Goal: Communication & Community: Answer question/provide support

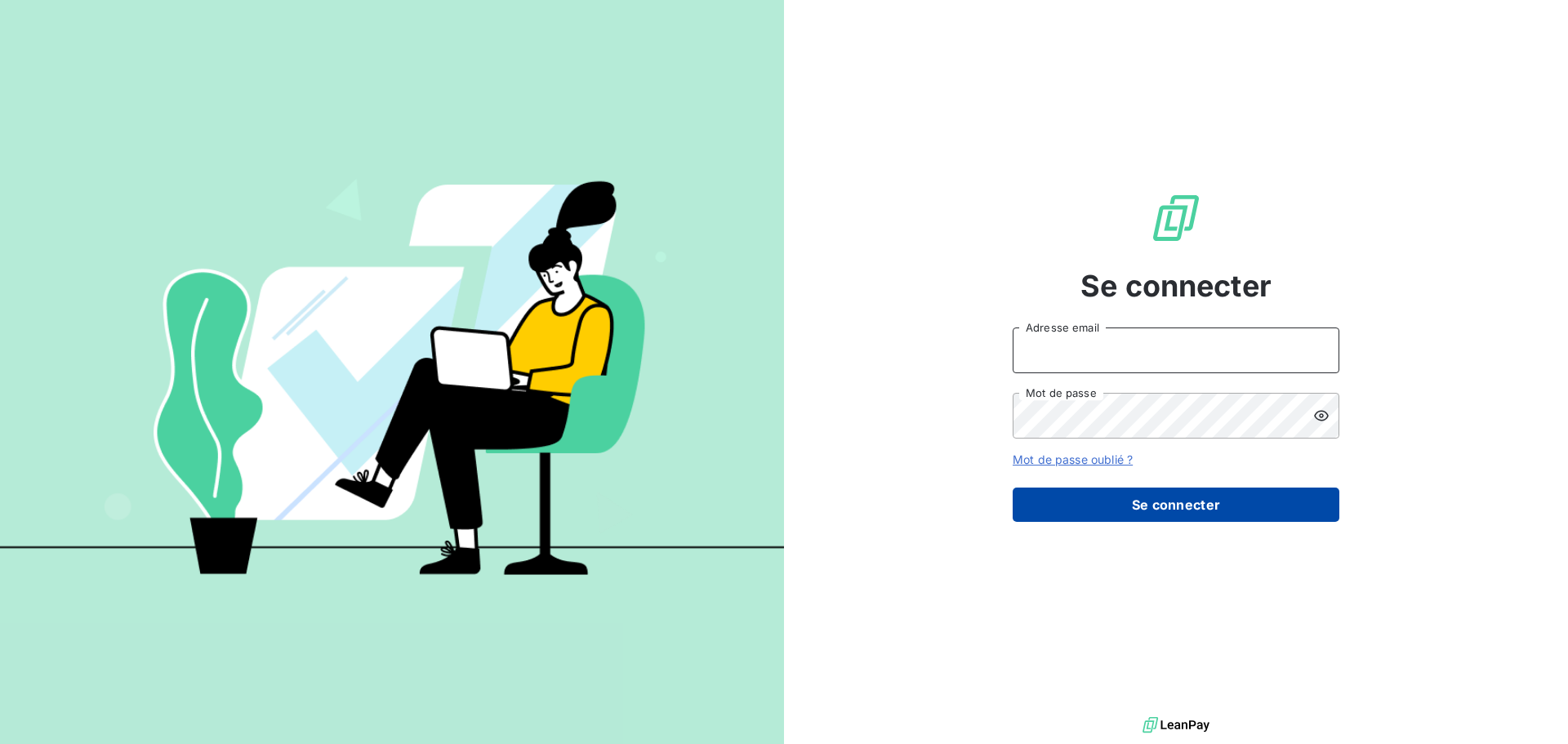
type input "[PERSON_NAME][EMAIL_ADDRESS][DOMAIN_NAME]"
click at [1206, 505] on button "Se connecter" at bounding box center [1176, 505] width 327 height 35
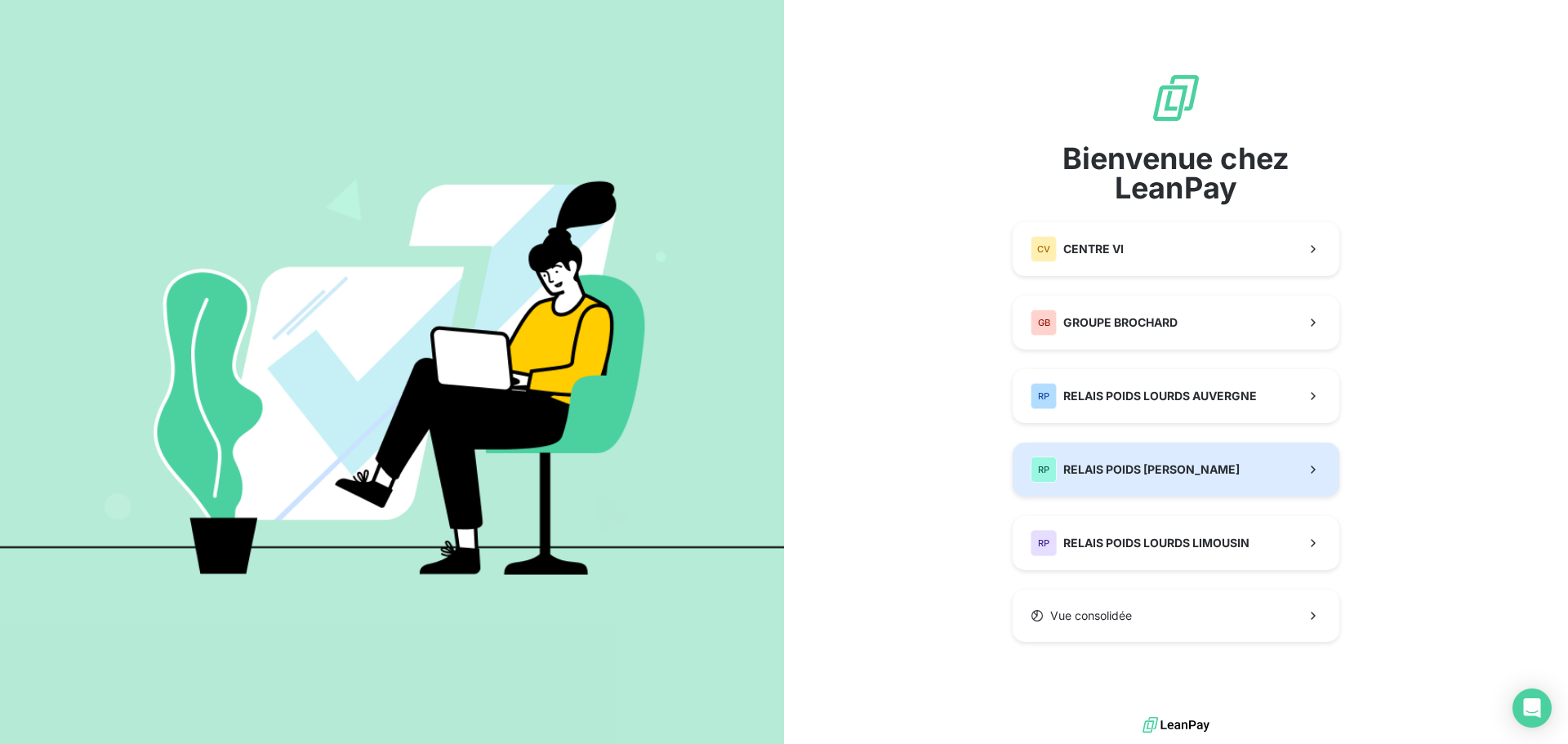
click at [1229, 469] on span "RELAIS POIDS [PERSON_NAME]" at bounding box center [1151, 470] width 176 height 16
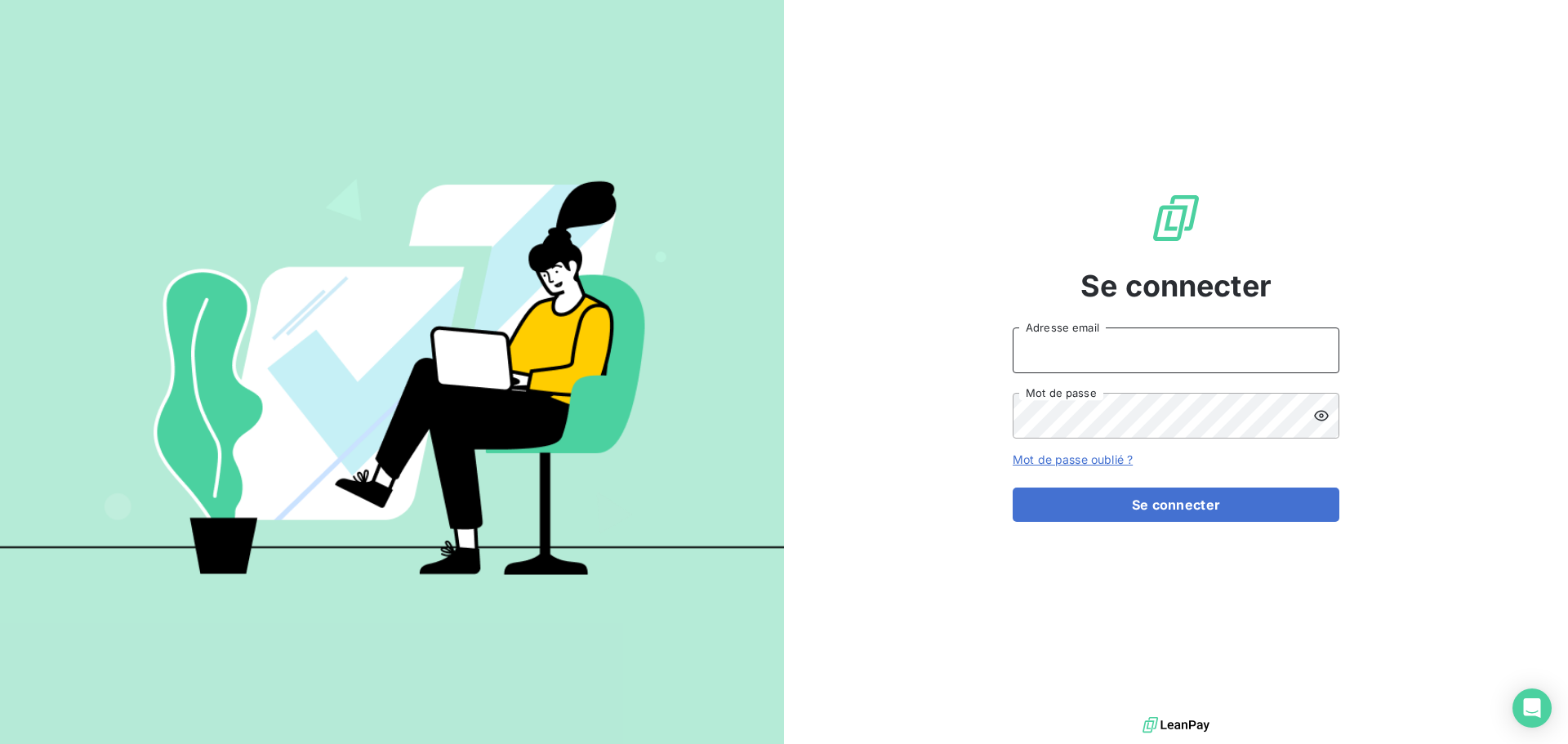
type input "[PERSON_NAME][EMAIL_ADDRESS][DOMAIN_NAME]"
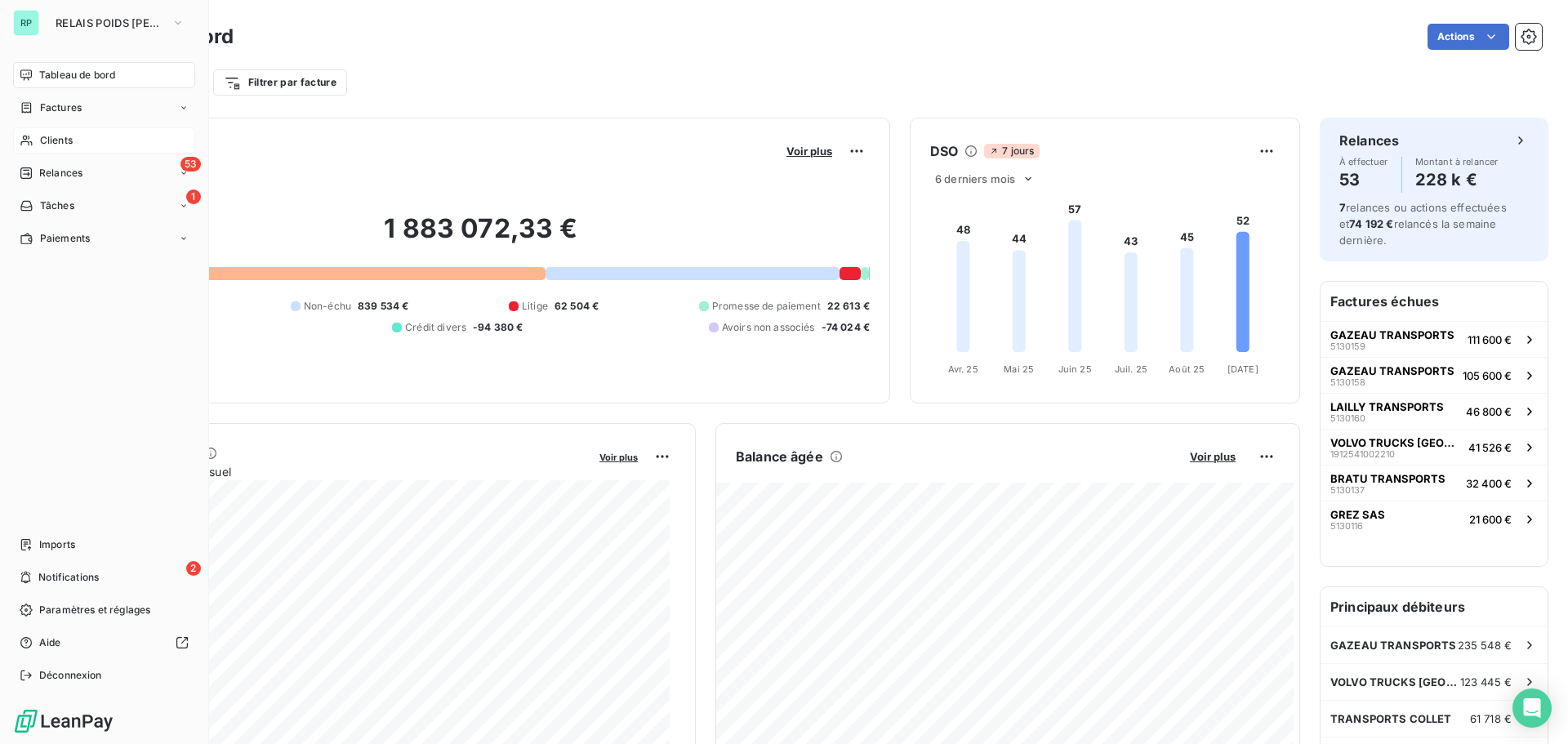
click at [66, 136] on span "Clients" at bounding box center [56, 140] width 33 height 15
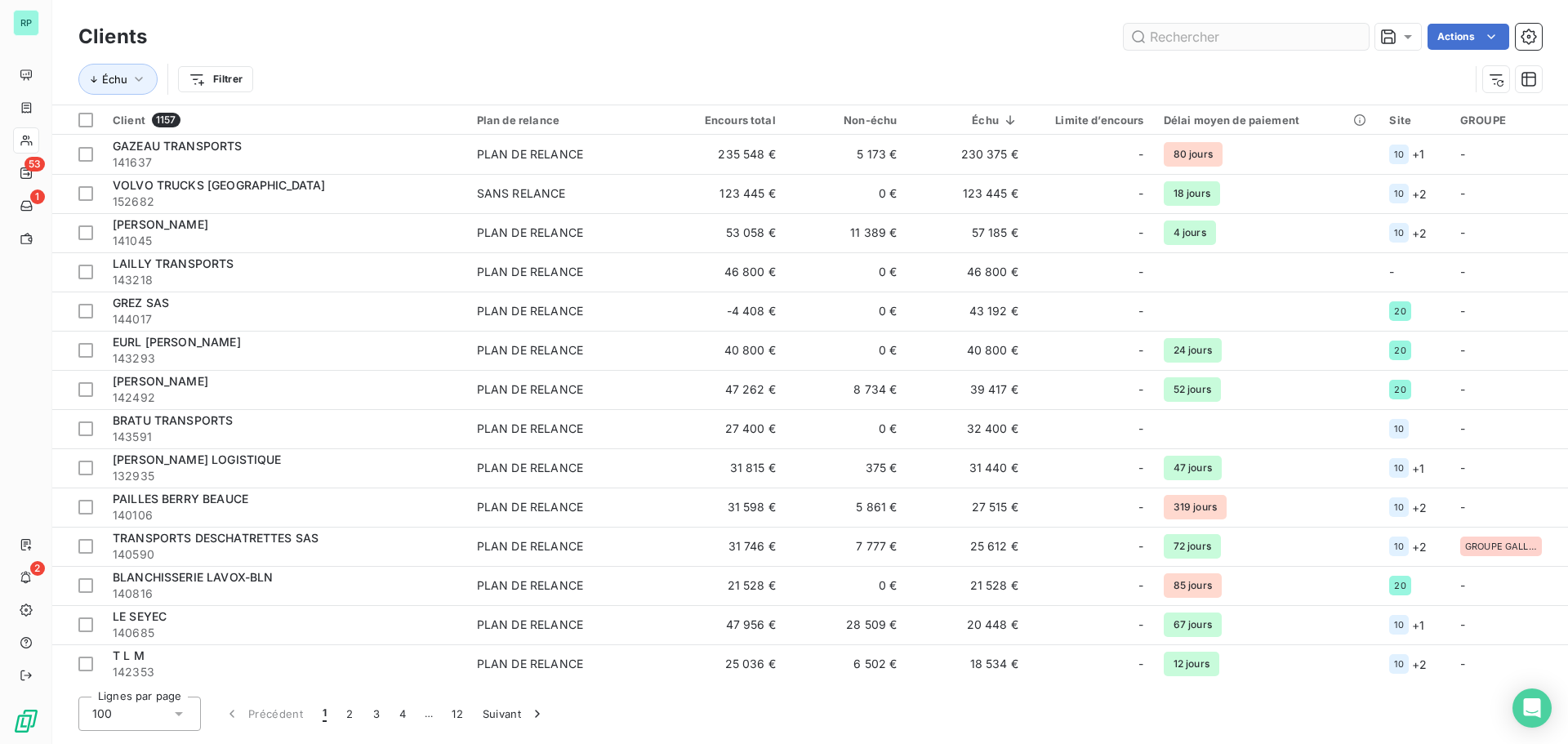
click at [1176, 39] on input "text" at bounding box center [1246, 36] width 245 height 26
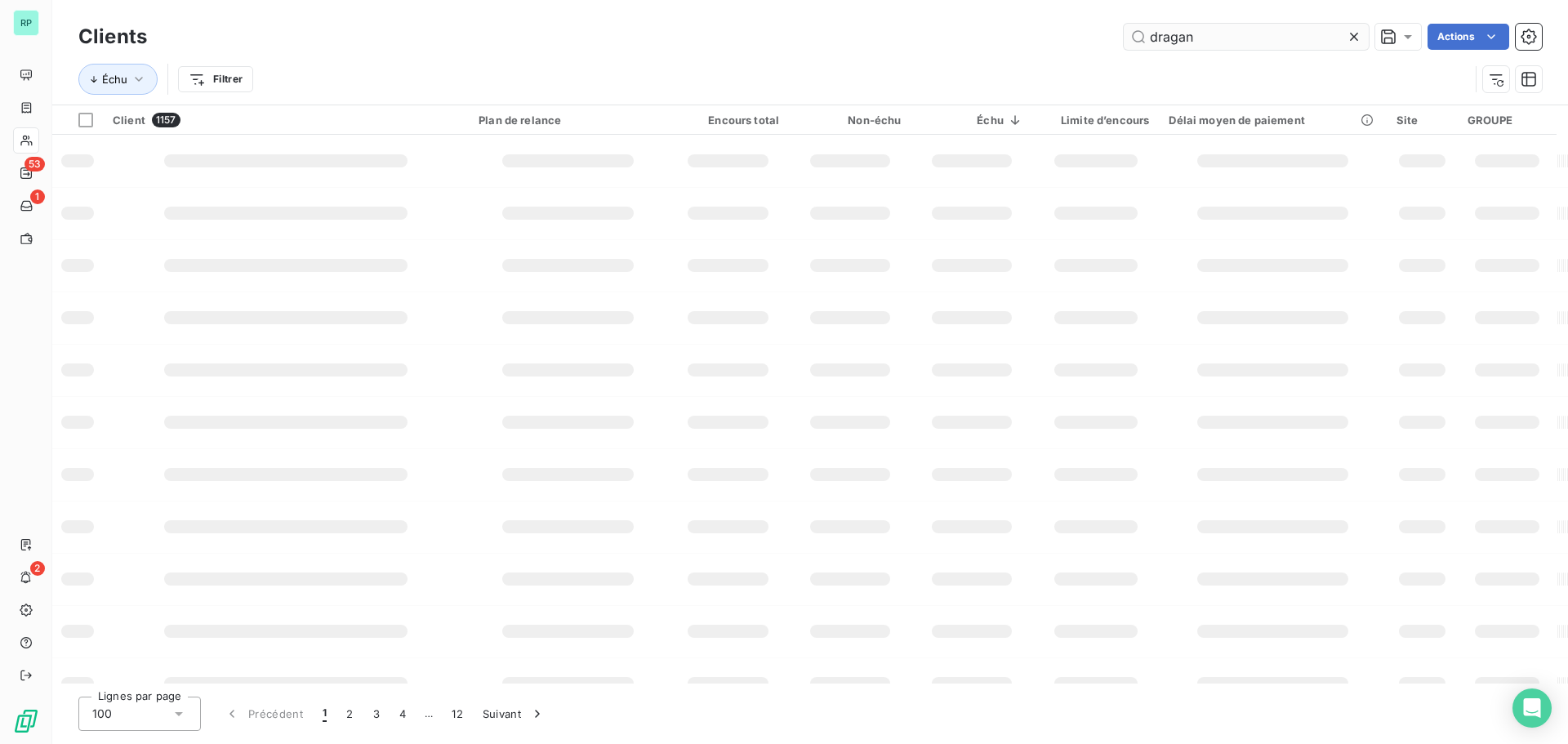
type input "dragan"
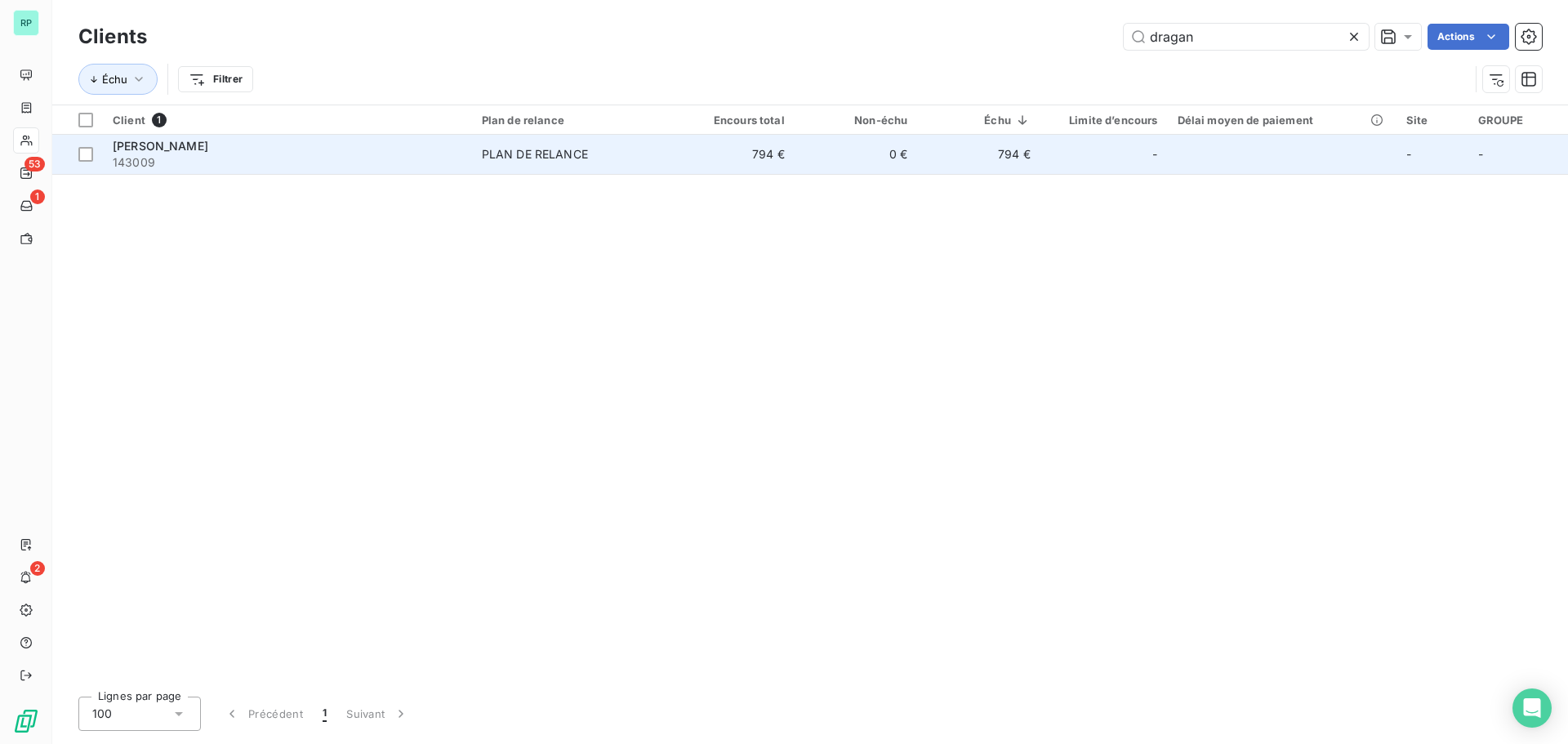
click at [612, 144] on td "PLAN DE RELANCE" at bounding box center [573, 154] width 200 height 39
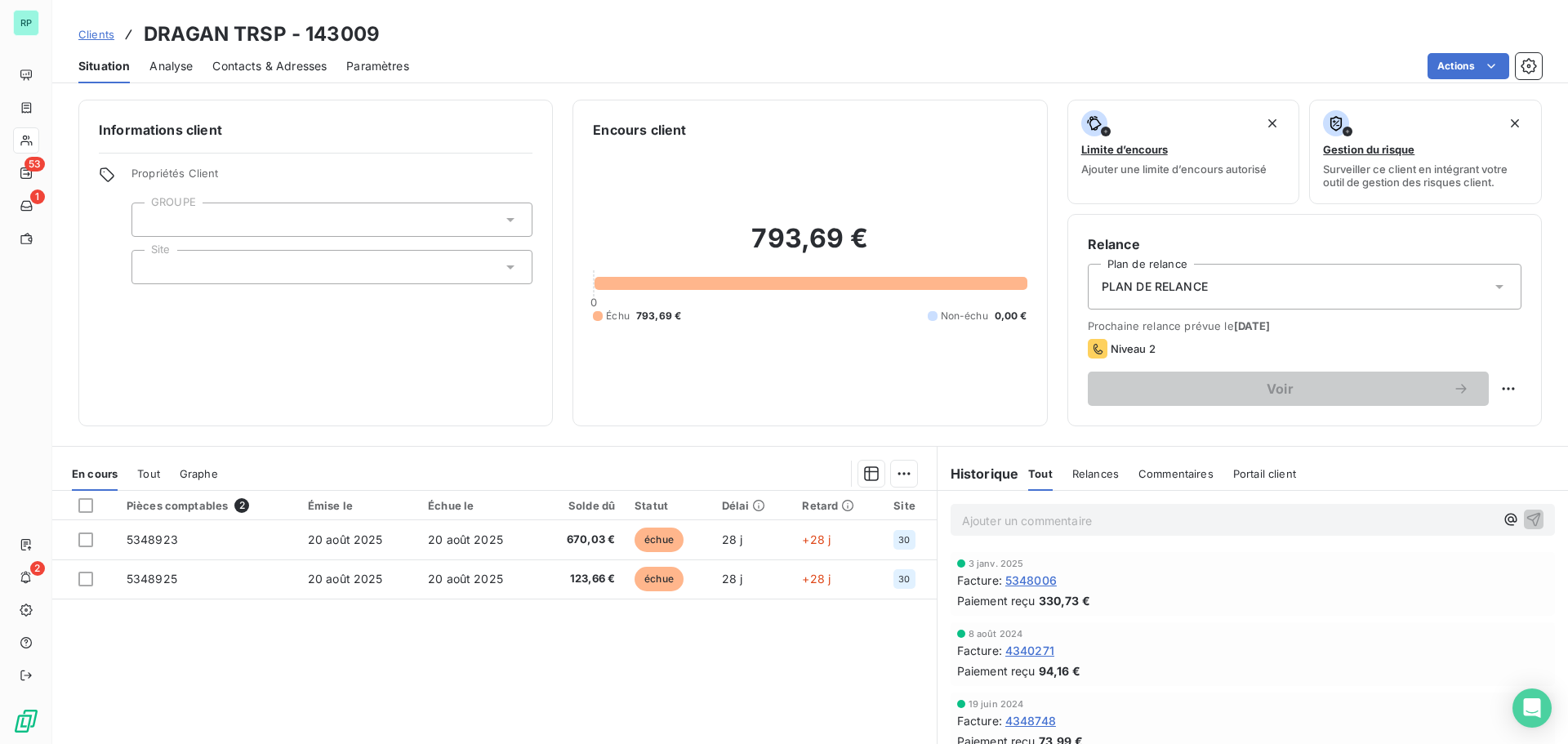
click at [269, 65] on span "Contacts & Adresses" at bounding box center [269, 66] width 114 height 16
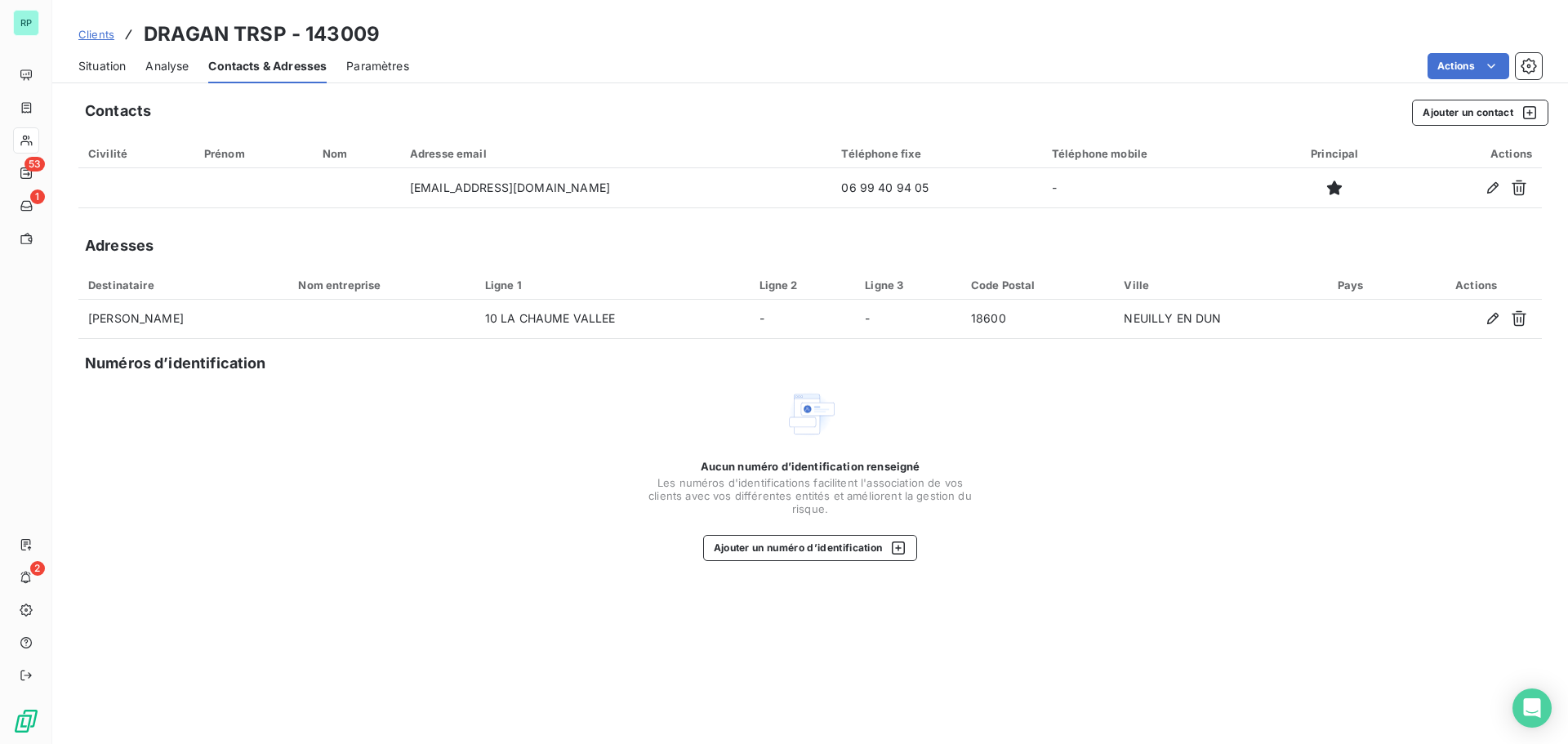
click at [123, 67] on span "Situation" at bounding box center [101, 66] width 47 height 16
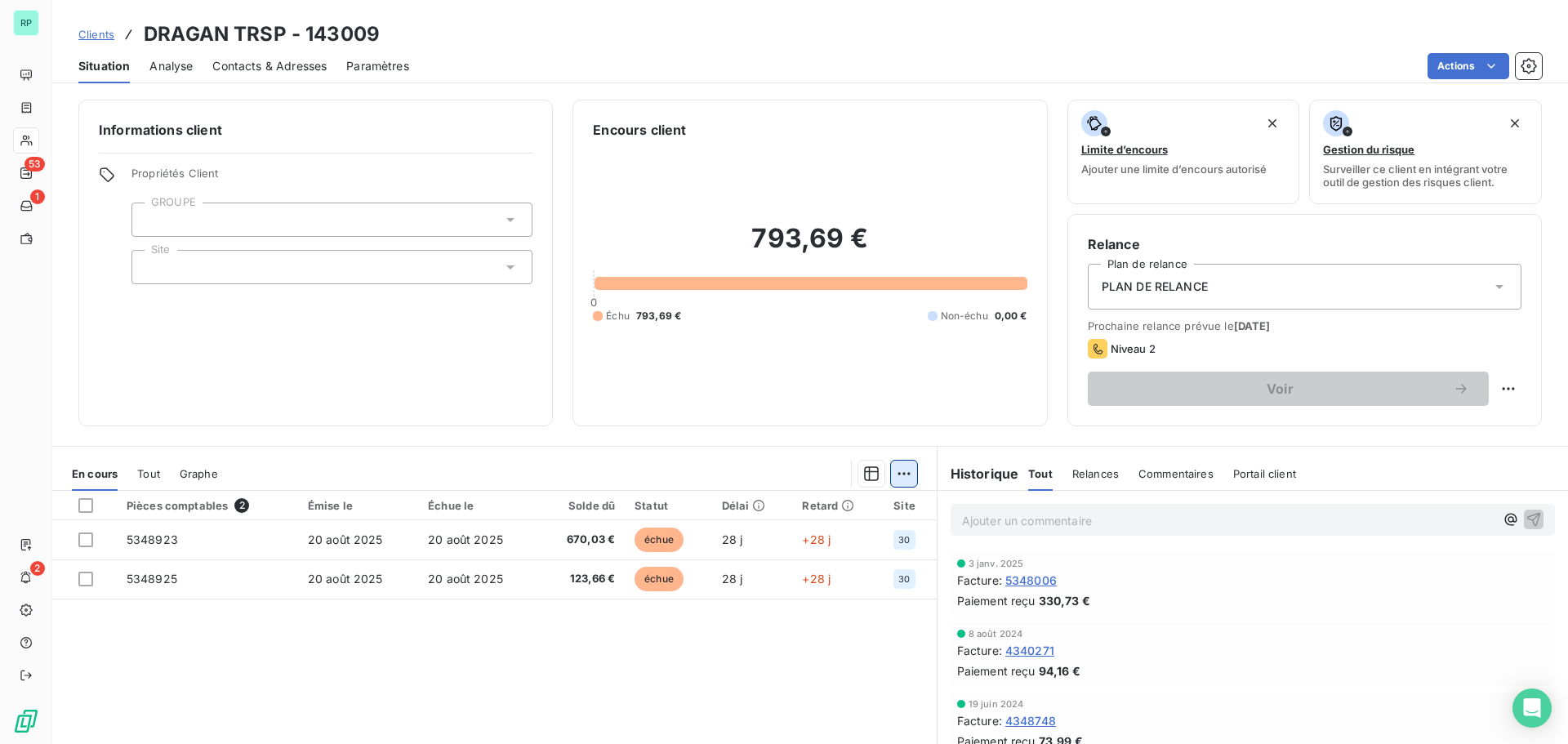
click at [901, 474] on html "RP 53 1 2 Clients DRAGAN TRSP - 143009 Situation Analyse Contacts & Adresses Pa…" at bounding box center [784, 372] width 1568 height 744
click at [796, 636] on html "RP 53 1 2 Clients DRAGAN TRSP - 143009 Situation Analyse Contacts & Adresses Pa…" at bounding box center [784, 372] width 1568 height 744
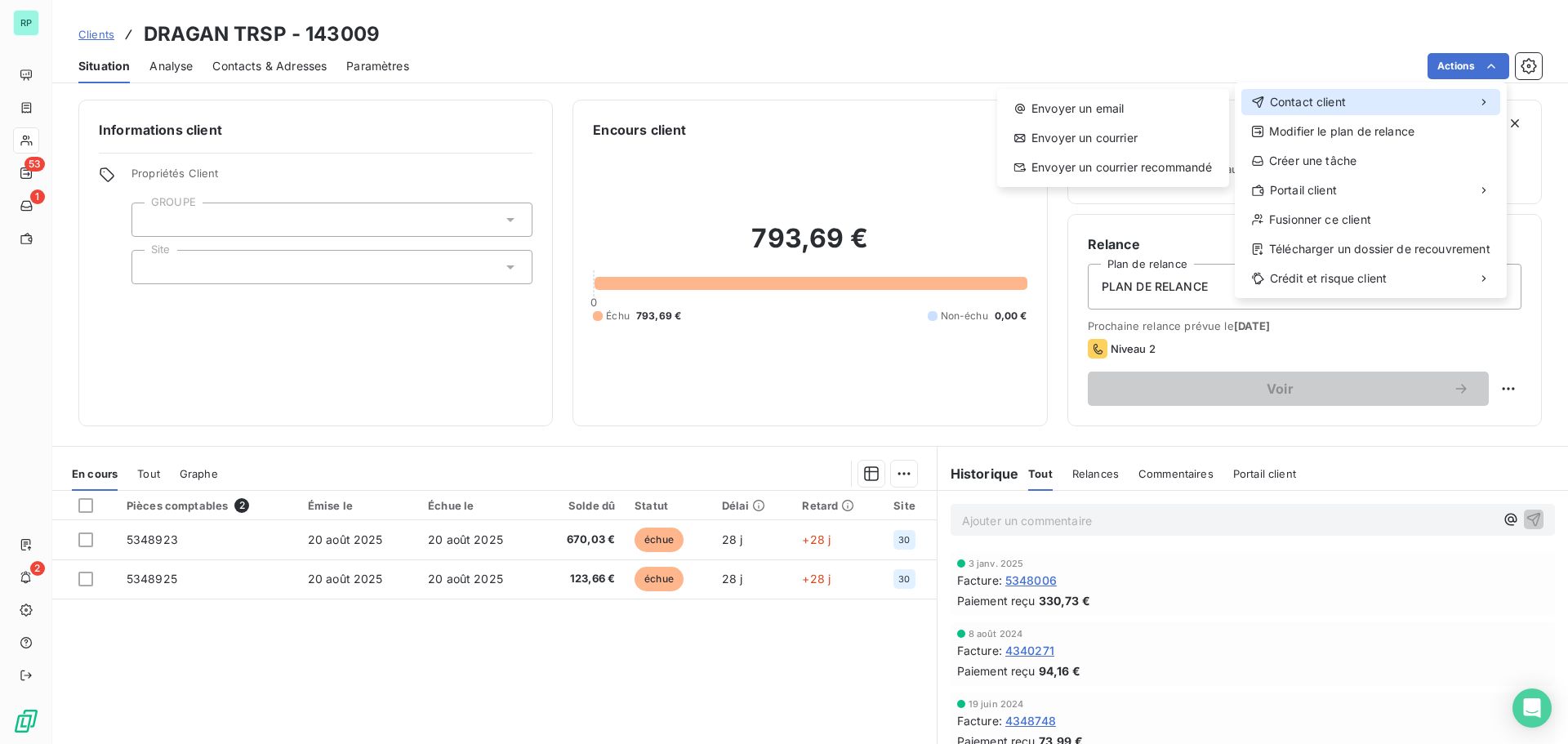
click at [1343, 101] on span "Contact client" at bounding box center [1308, 102] width 76 height 16
click at [1352, 106] on div "Contact client" at bounding box center [1371, 101] width 259 height 26
click at [1137, 109] on div "Envoyer un email" at bounding box center [1112, 108] width 219 height 26
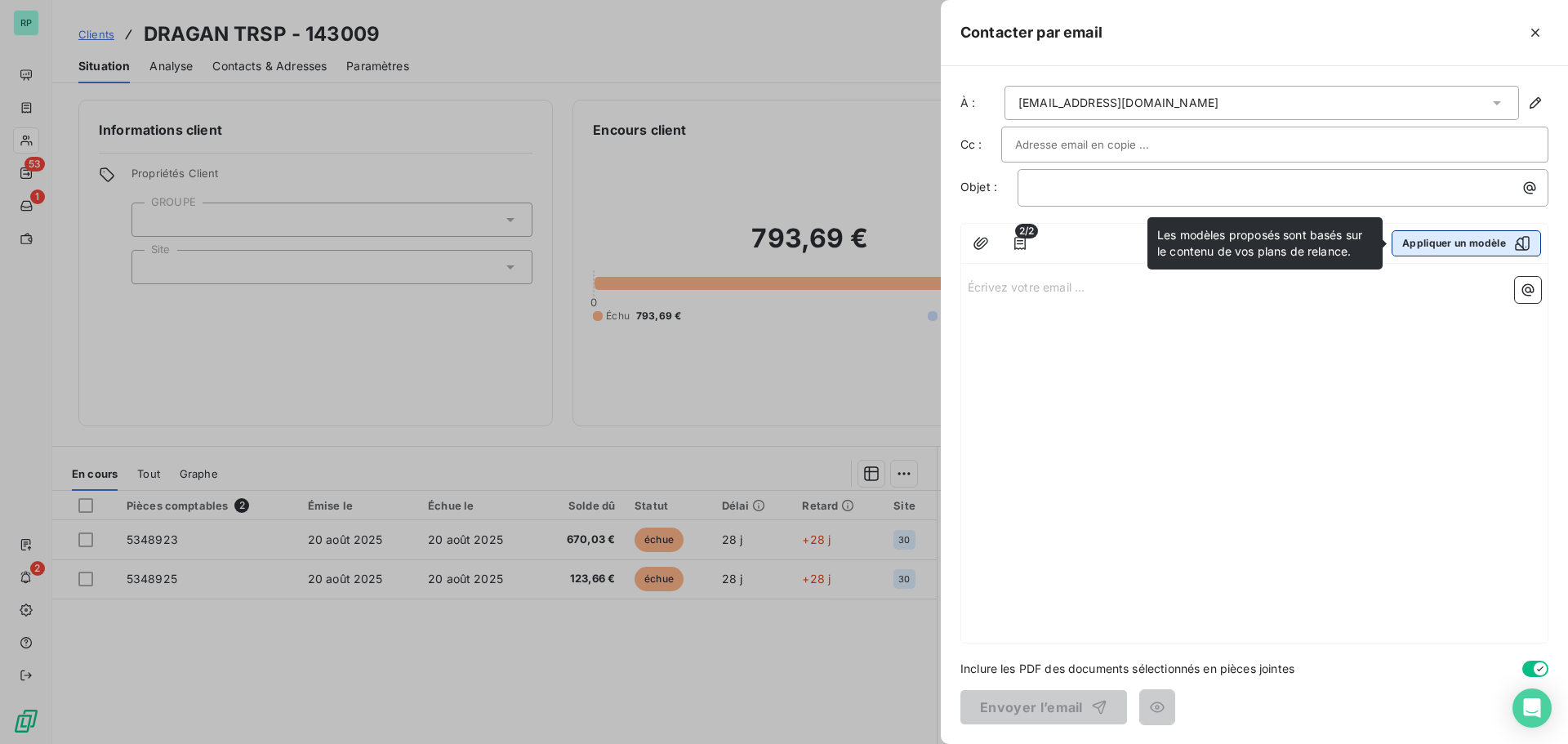
click at [1461, 240] on button "Appliquer un modèle" at bounding box center [1466, 243] width 150 height 26
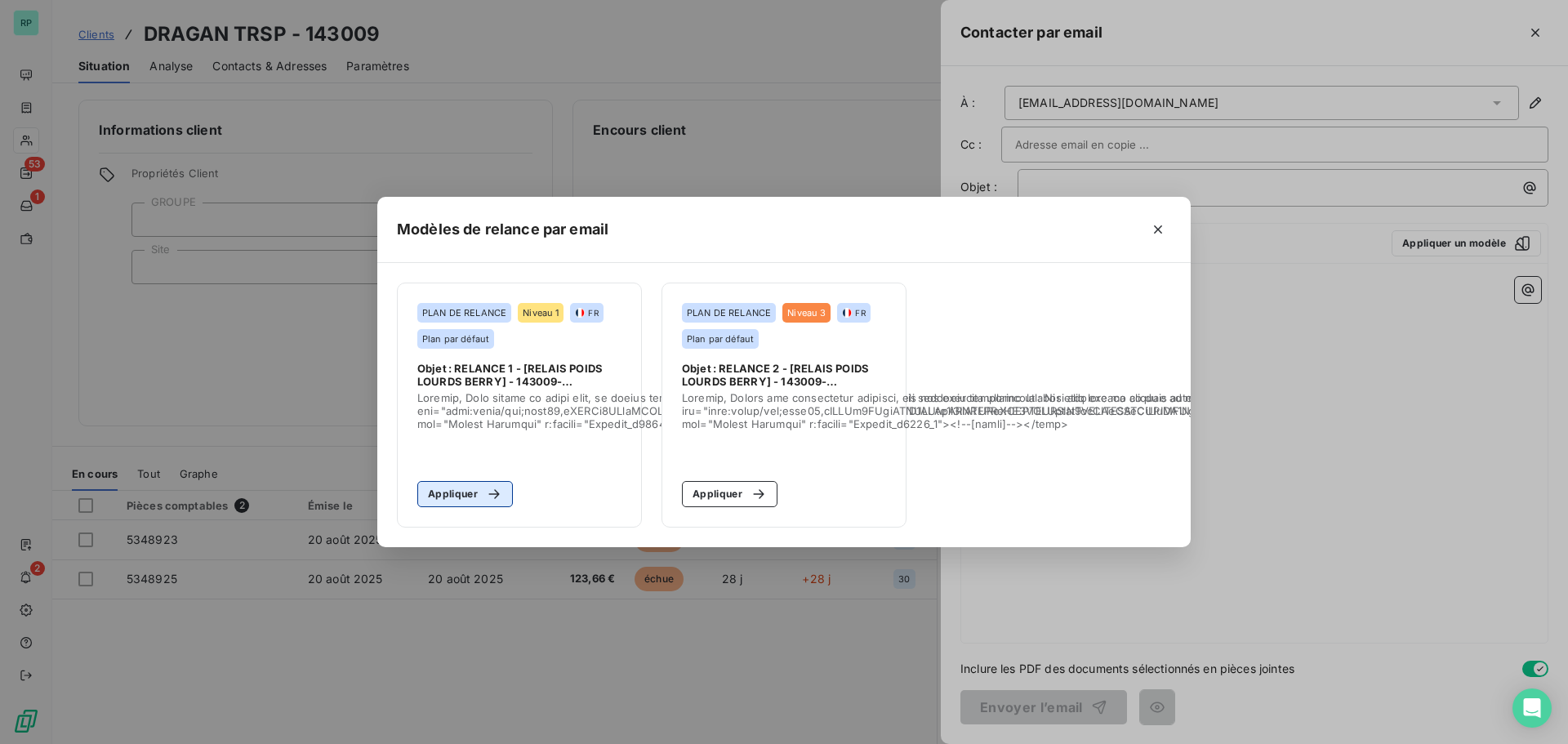
click at [462, 492] on button "Appliquer" at bounding box center [465, 494] width 96 height 26
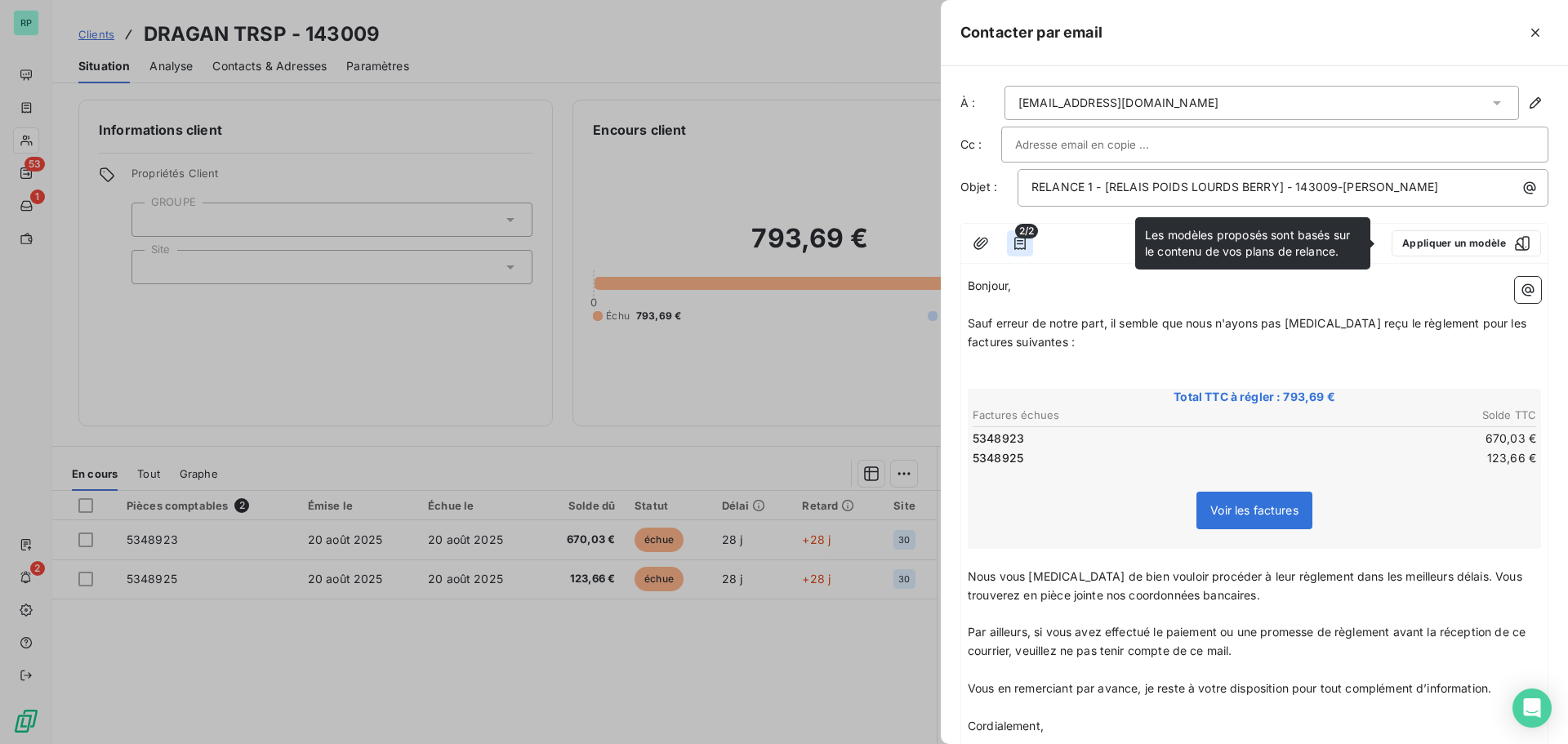
click at [1021, 247] on icon "button" at bounding box center [1020, 243] width 16 height 16
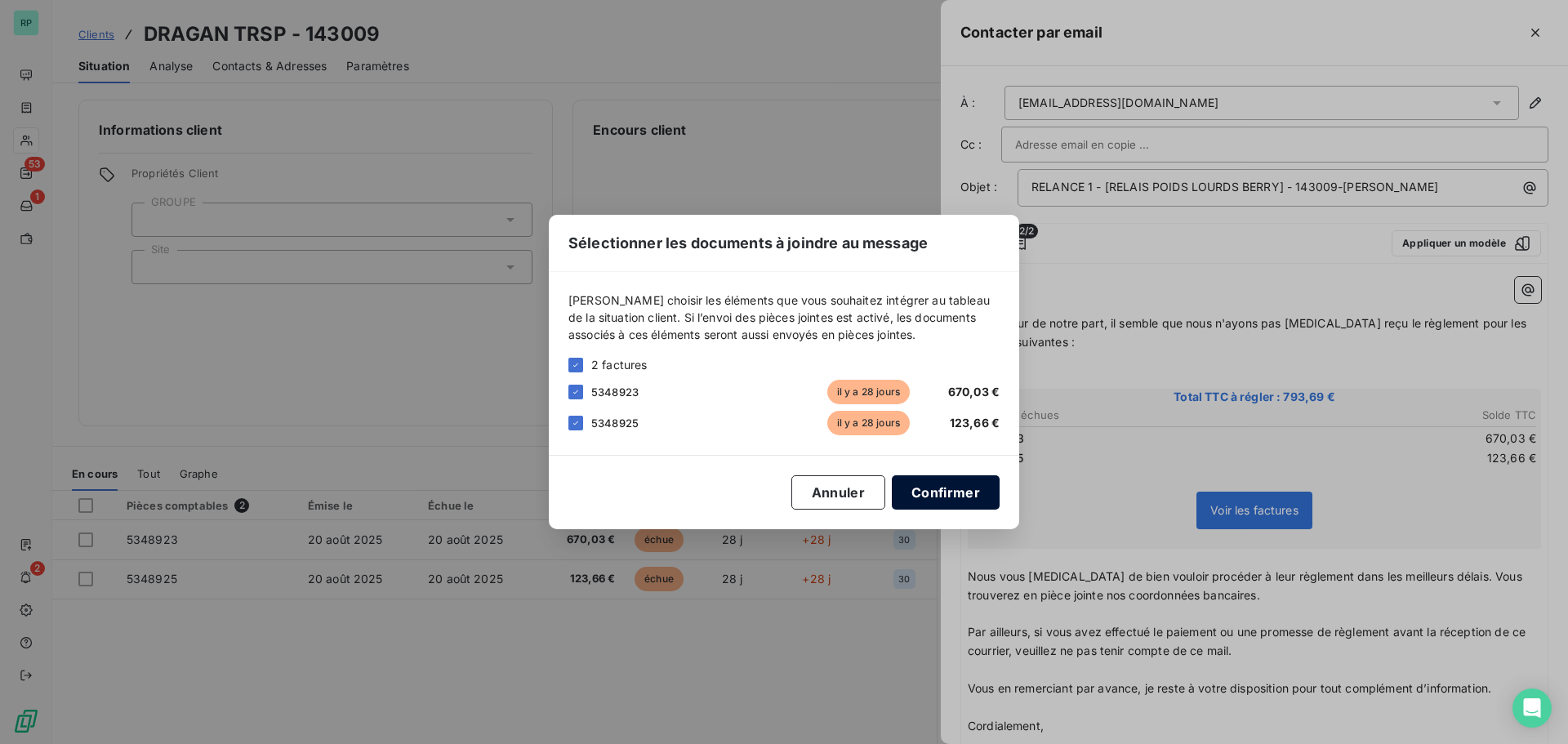
click at [947, 488] on button "Confirmer" at bounding box center [946, 492] width 108 height 35
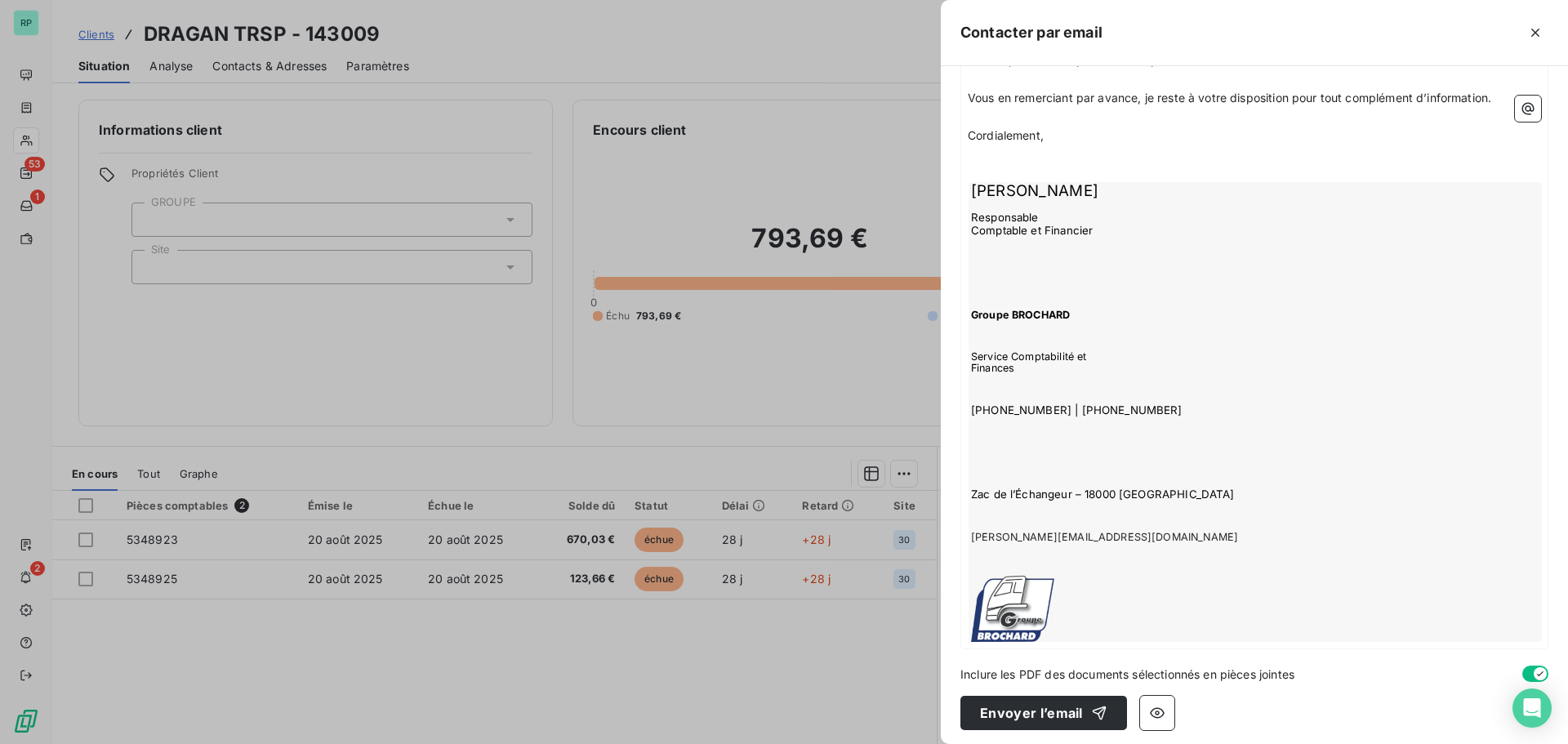
scroll to position [597, 0]
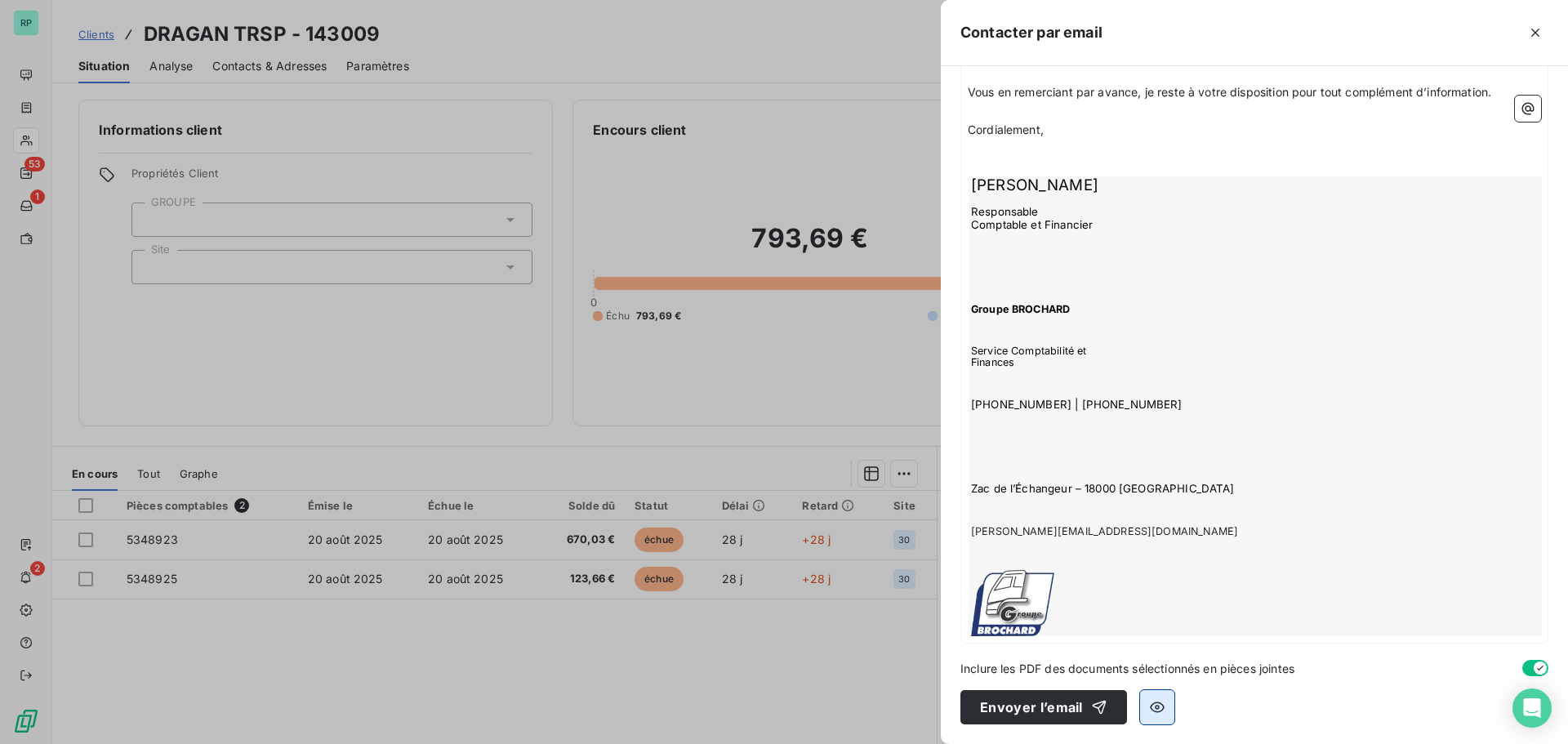
click at [1156, 705] on icon "button" at bounding box center [1157, 708] width 16 height 16
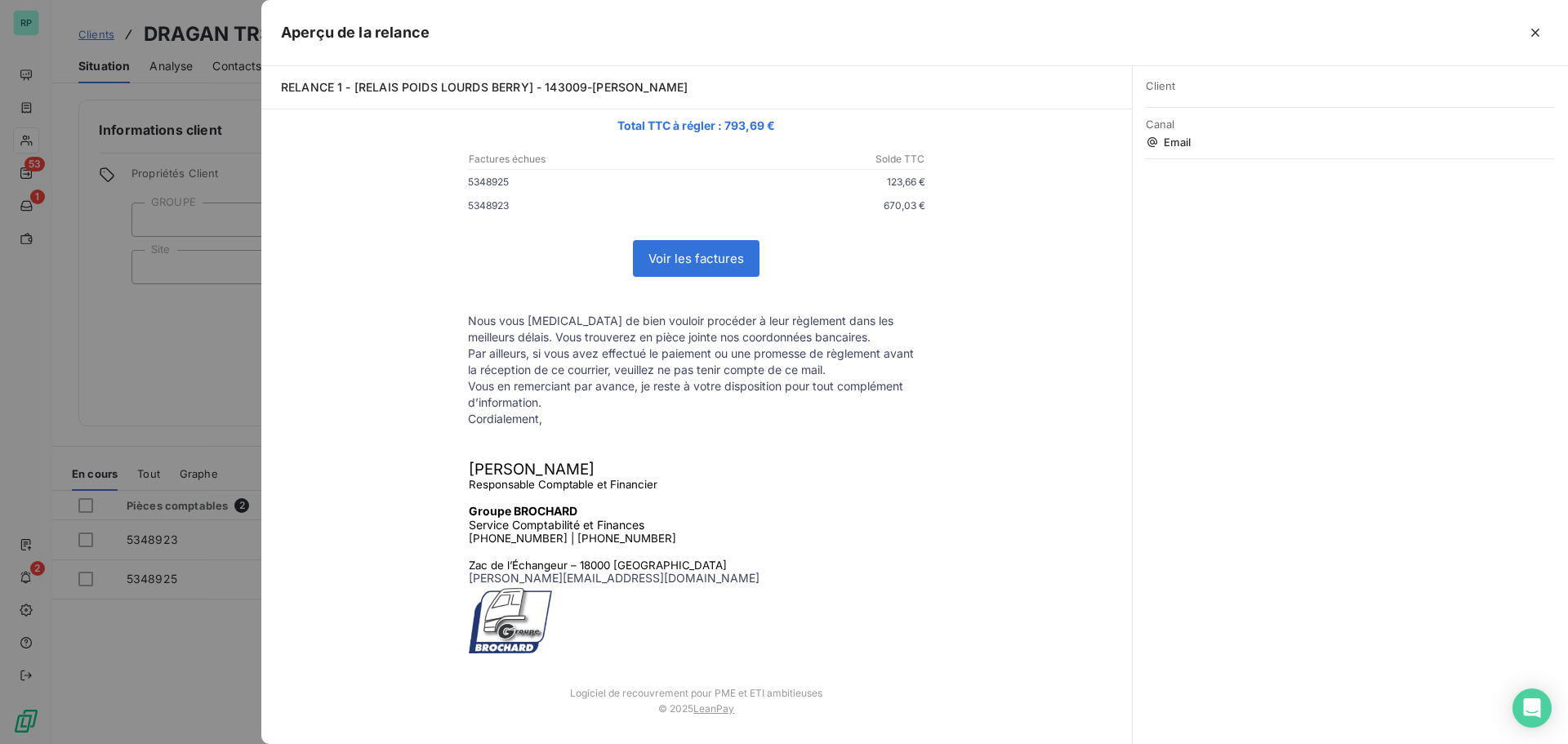
scroll to position [0, 0]
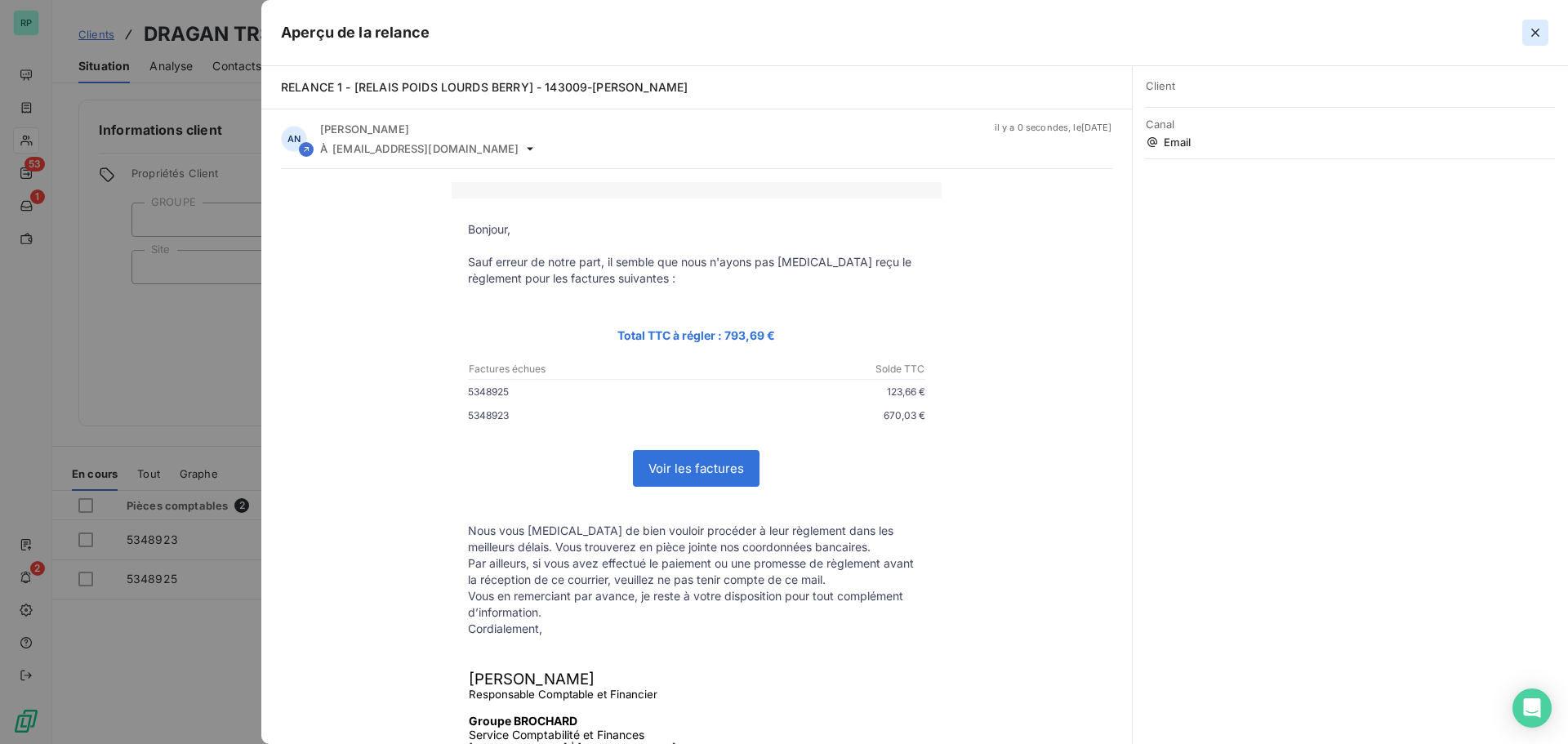
click at [1538, 35] on icon "button" at bounding box center [1535, 32] width 8 height 8
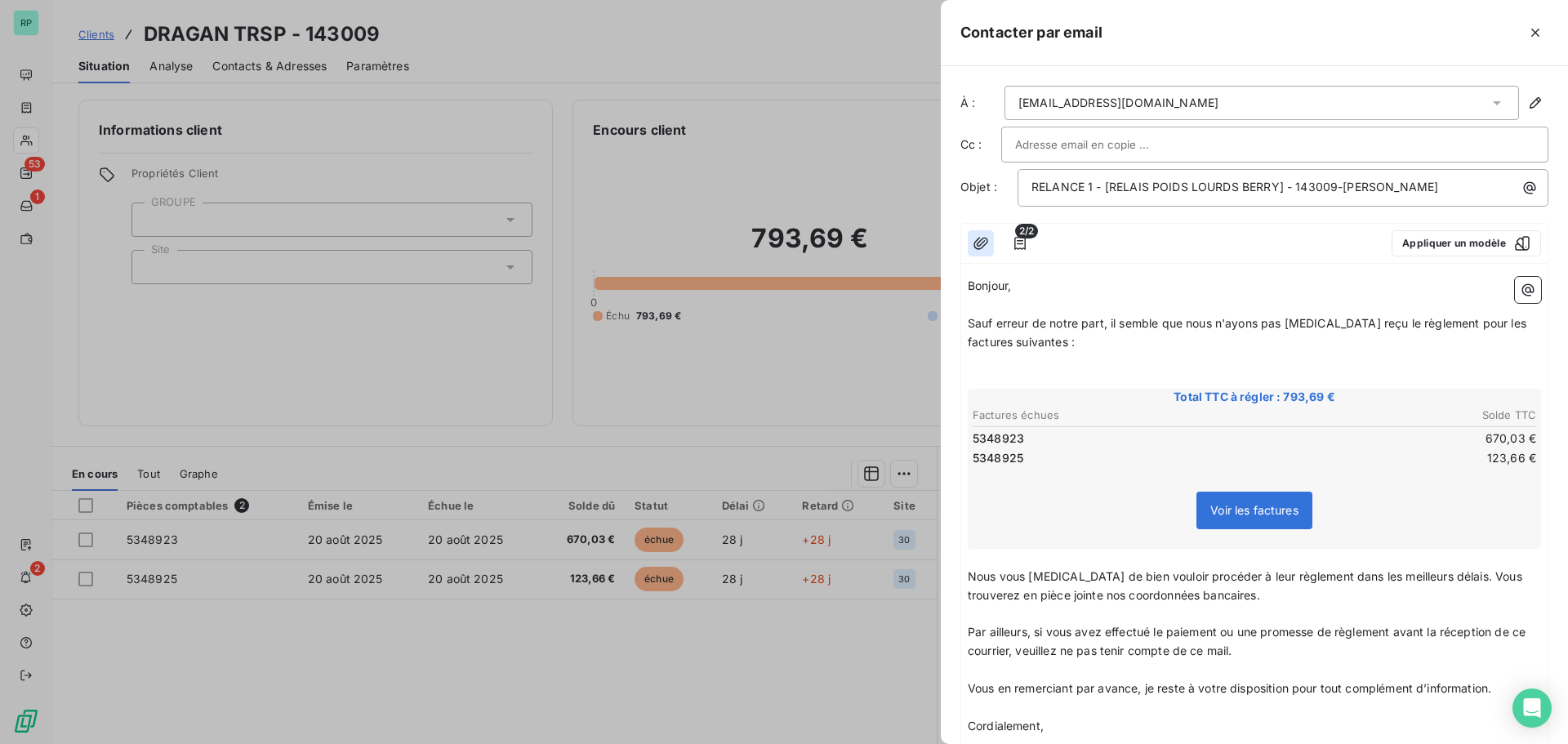
click at [984, 240] on icon "button" at bounding box center [980, 243] width 16 height 16
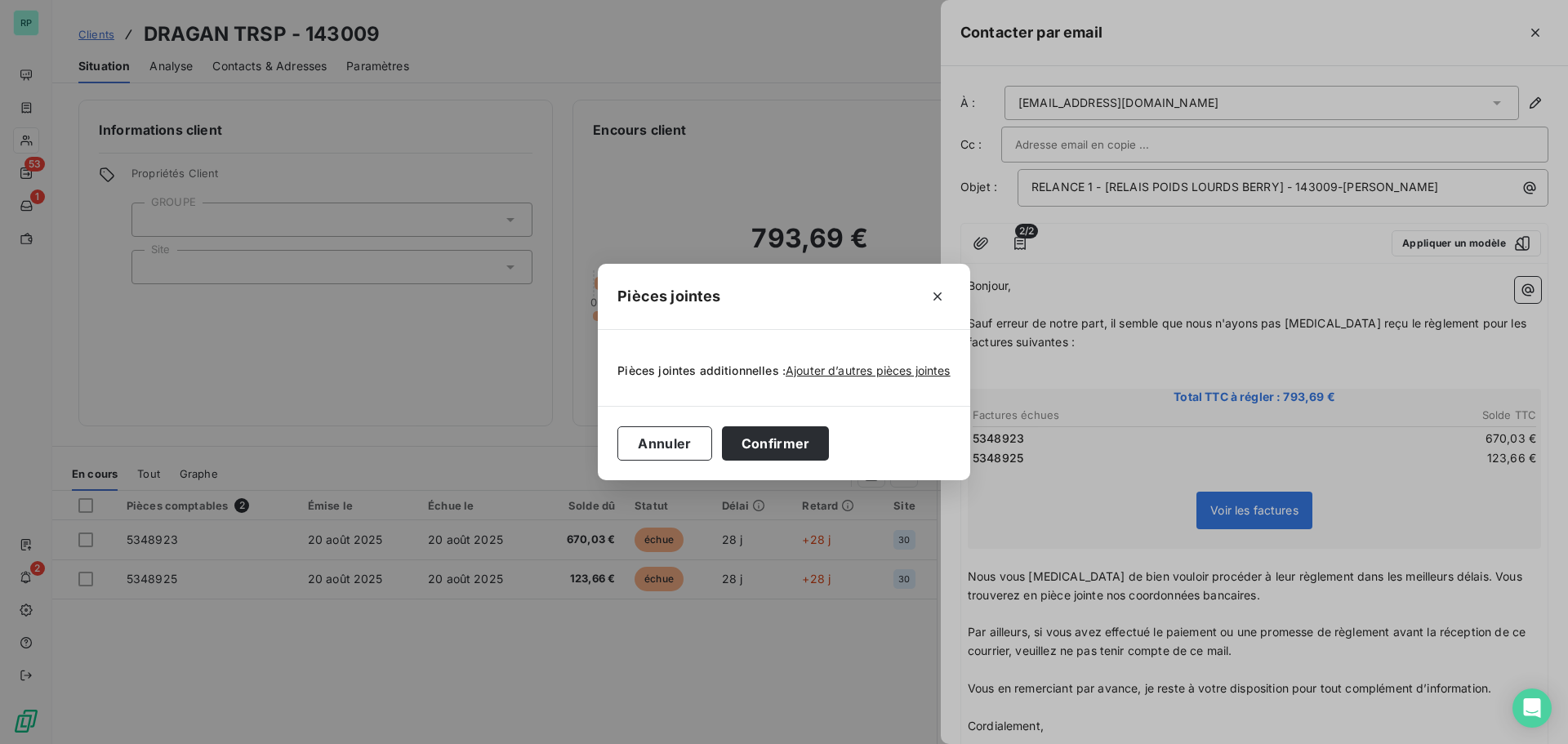
click at [1015, 247] on div "Pièces jointes Pièces jointes additionnelles : Ajouter d’autres pièces jointes …" at bounding box center [784, 372] width 1568 height 744
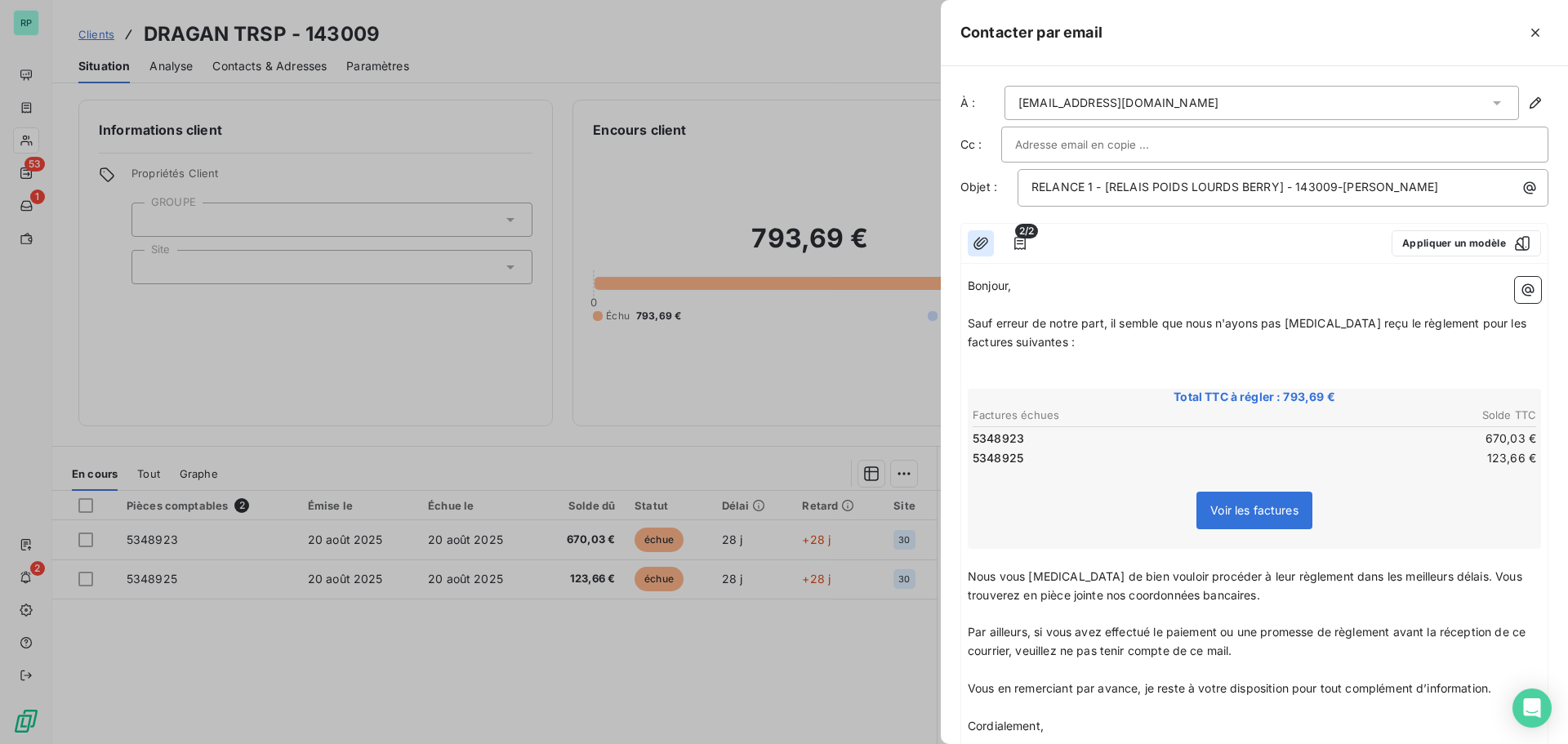
click at [982, 241] on icon "button" at bounding box center [980, 243] width 16 height 16
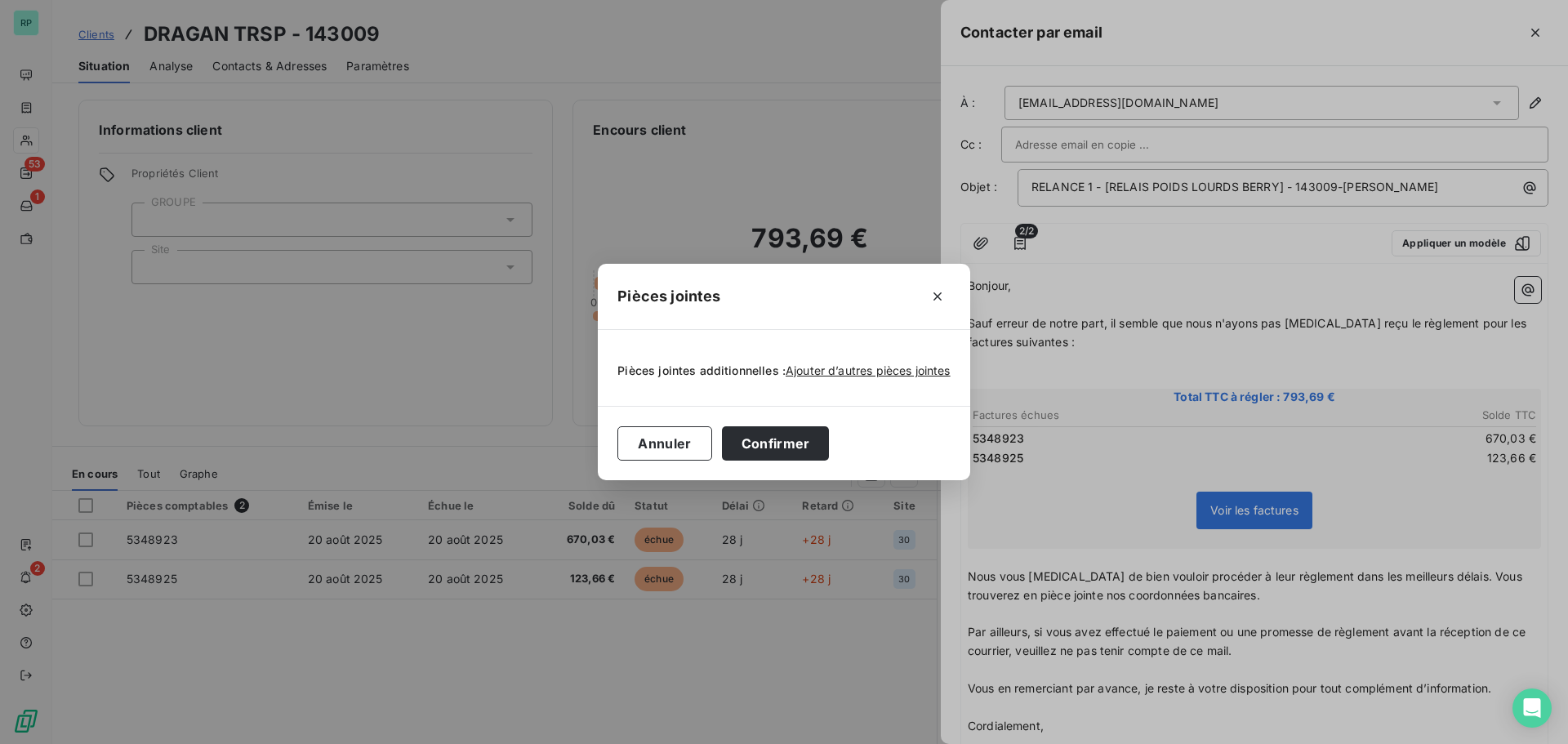
click at [916, 390] on div "Pièces jointes additionnelles : Ajouter d’autres pièces jointes" at bounding box center [783, 367] width 371 height 75
click at [916, 367] on span "Ajouter d’autres pièces jointes" at bounding box center [868, 371] width 165 height 14
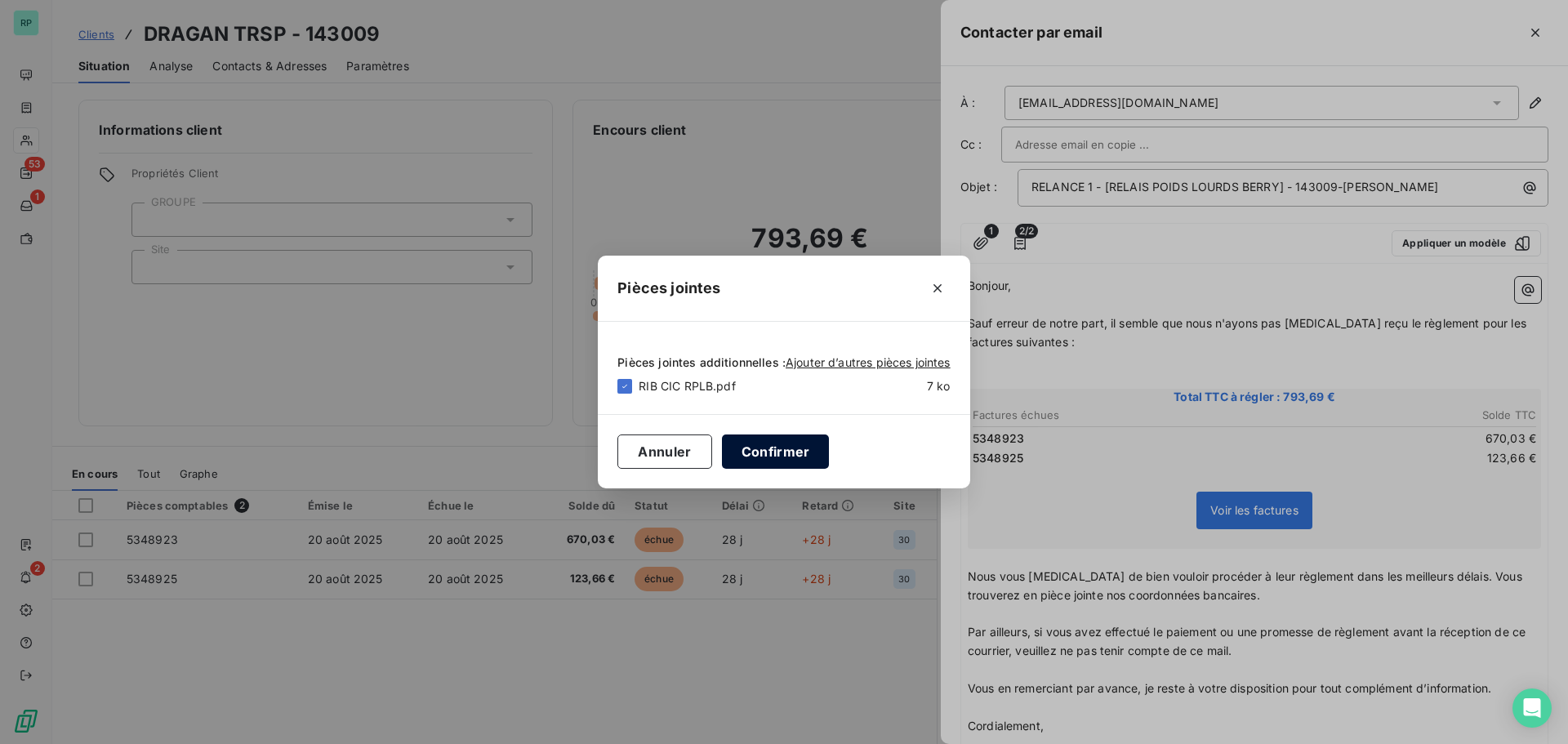
click at [791, 449] on button "Confirmer" at bounding box center [776, 451] width 108 height 35
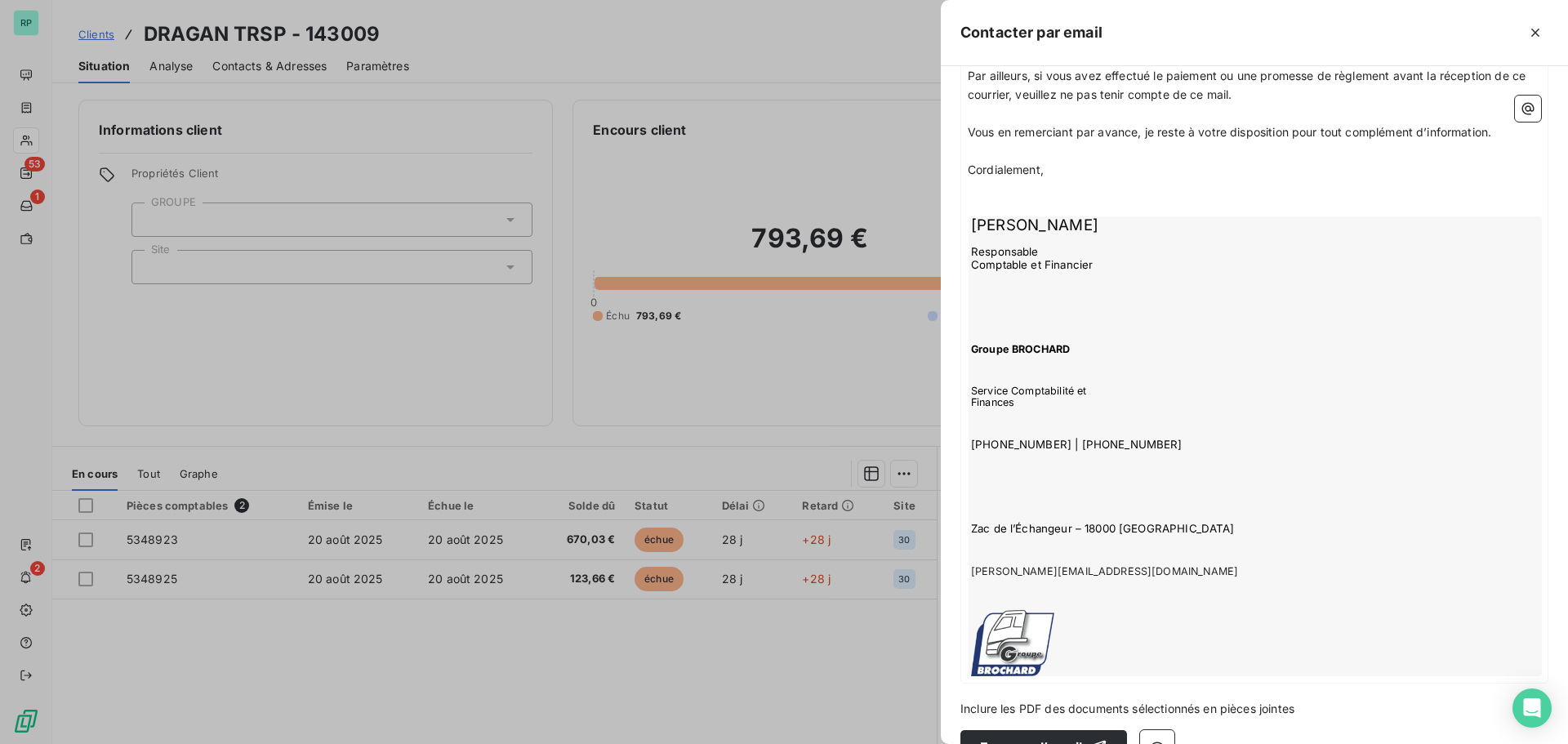
scroll to position [597, 0]
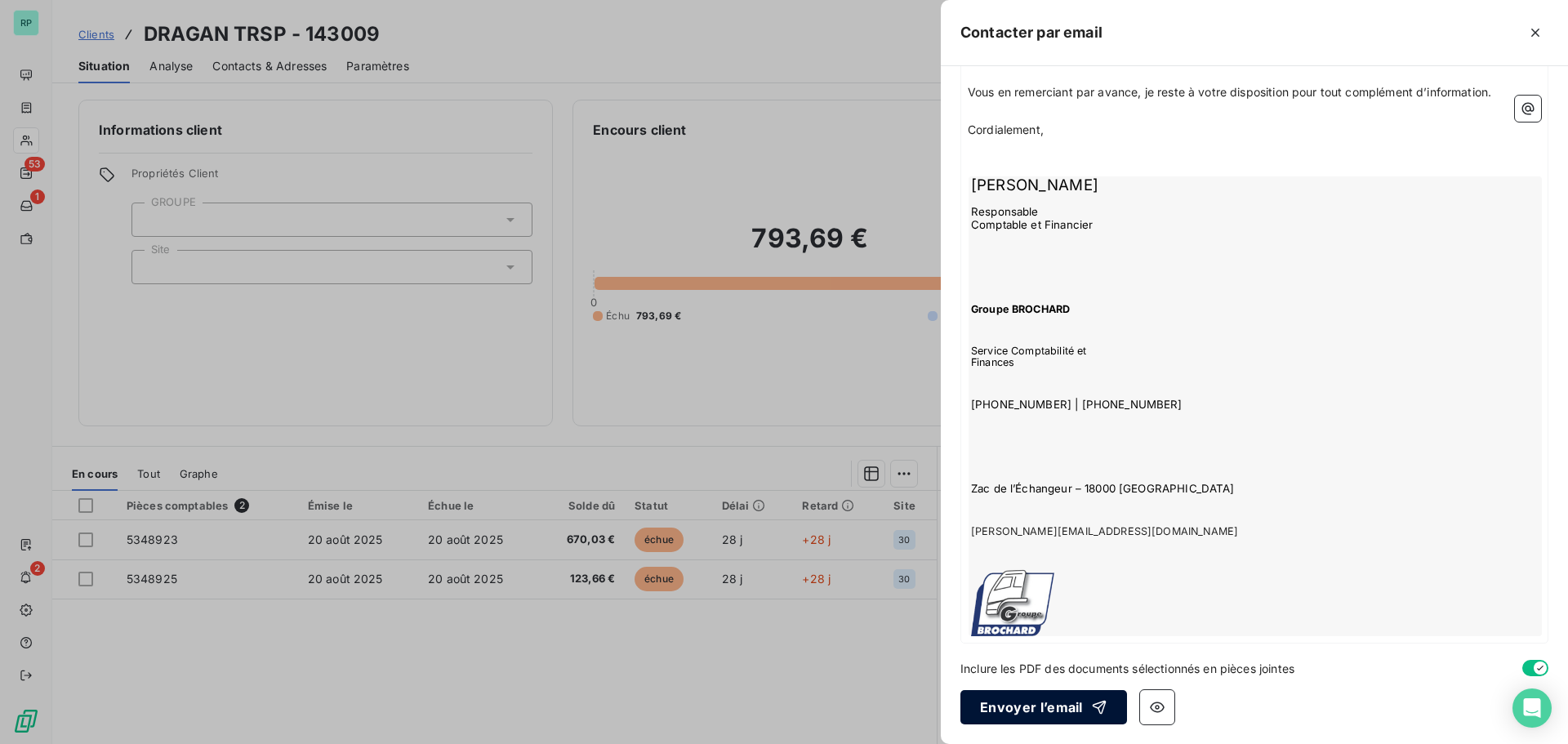
click at [1048, 708] on button "Envoyer l’email" at bounding box center [1044, 708] width 167 height 35
